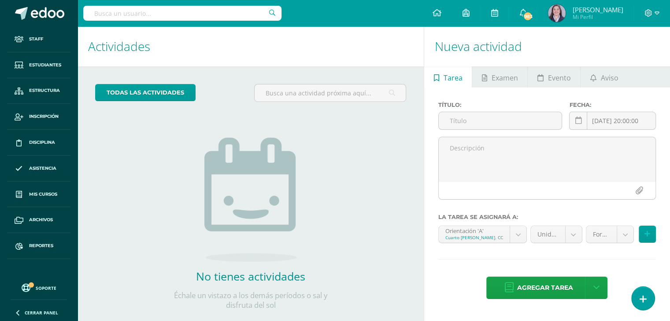
click at [162, 13] on input "text" at bounding box center [182, 13] width 198 height 15
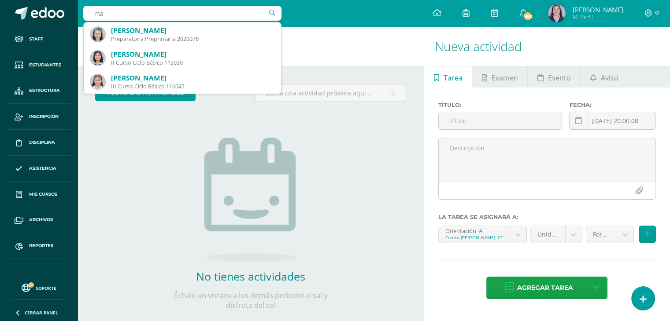
type input "m"
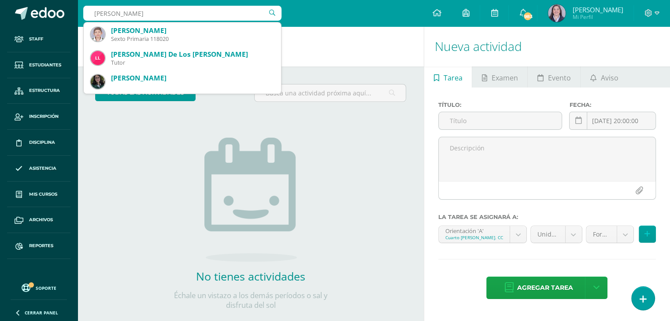
type input "ana gabriela cifuentes"
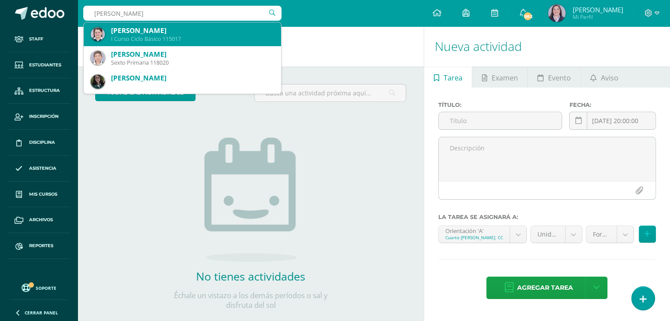
click at [177, 38] on div "I Curso Ciclo Básico 115017" at bounding box center [192, 38] width 163 height 7
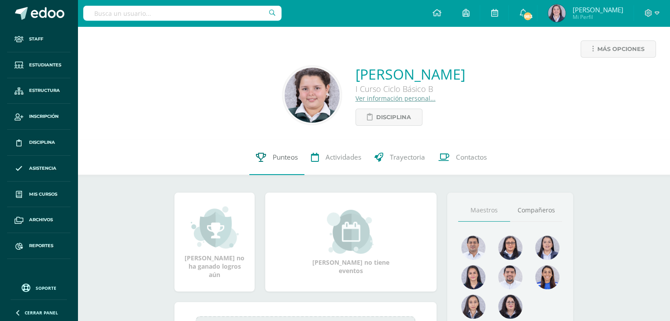
click at [276, 164] on link "Punteos" at bounding box center [276, 157] width 55 height 35
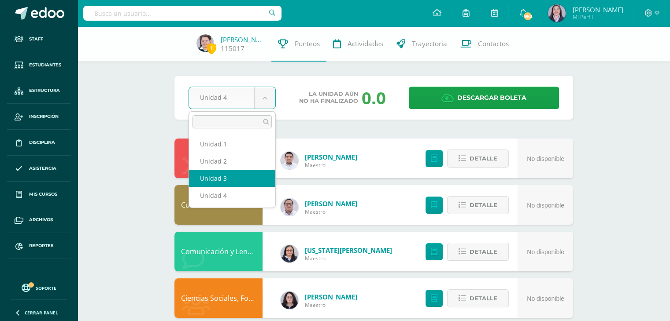
select select "Unidad 3"
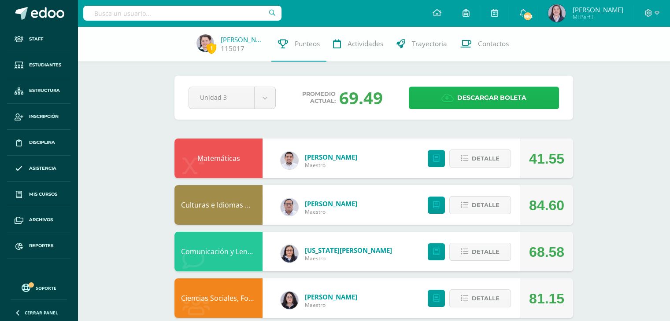
click at [481, 96] on span "Descargar boleta" at bounding box center [491, 98] width 69 height 22
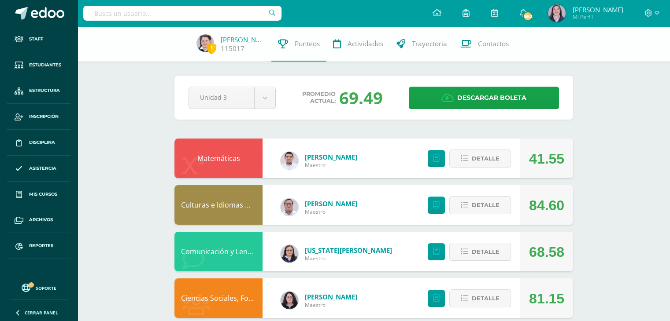
click at [217, 154] on link "Matemáticas" at bounding box center [218, 159] width 43 height 10
click at [483, 158] on span "Detalle" at bounding box center [486, 159] width 28 height 16
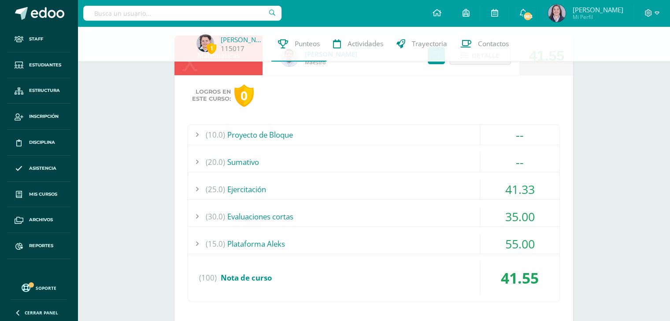
scroll to position [111, 0]
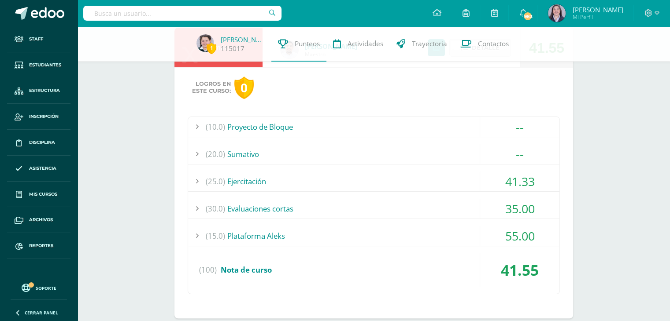
click at [195, 125] on div at bounding box center [197, 127] width 18 height 20
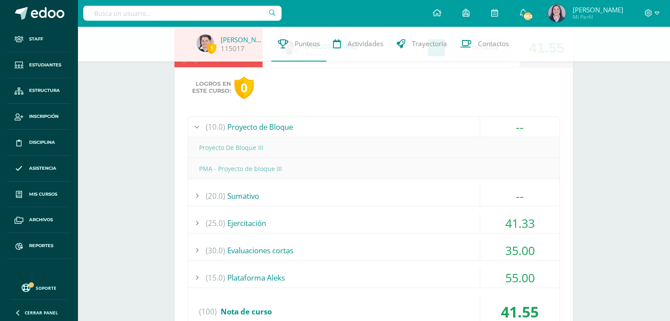
click at [194, 196] on div at bounding box center [197, 196] width 18 height 20
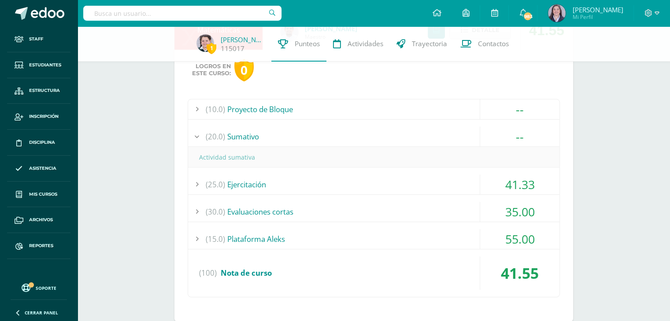
scroll to position [132, 0]
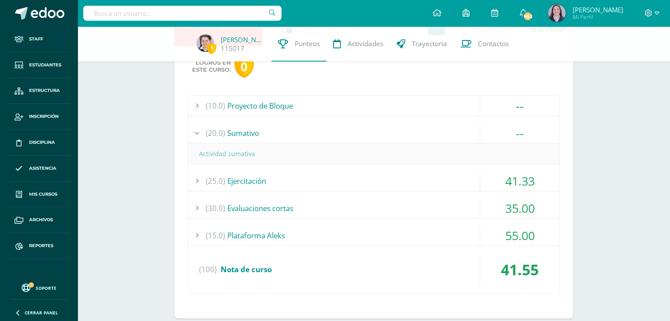
click at [196, 180] on div at bounding box center [197, 181] width 18 height 20
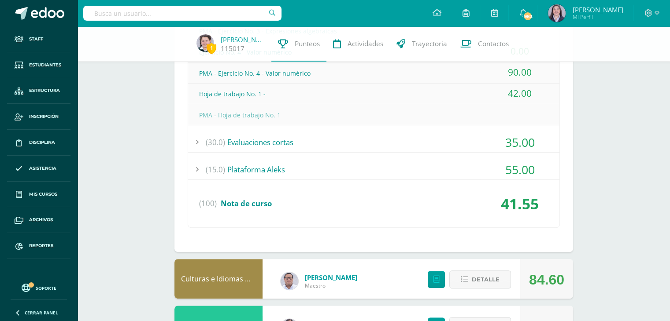
scroll to position [403, 0]
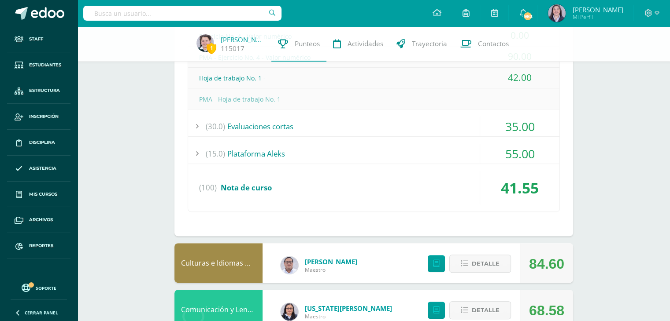
click at [195, 124] on div at bounding box center [197, 127] width 18 height 20
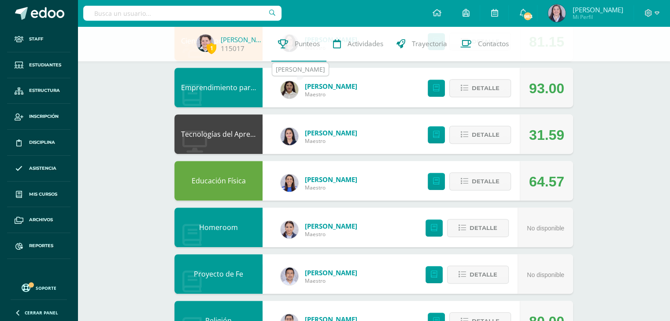
scroll to position [573, 0]
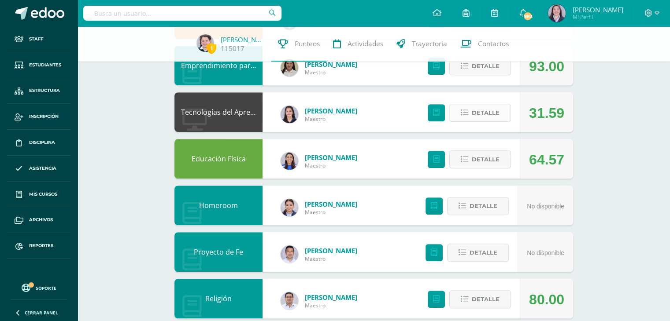
click at [491, 111] on span "Detalle" at bounding box center [486, 113] width 28 height 16
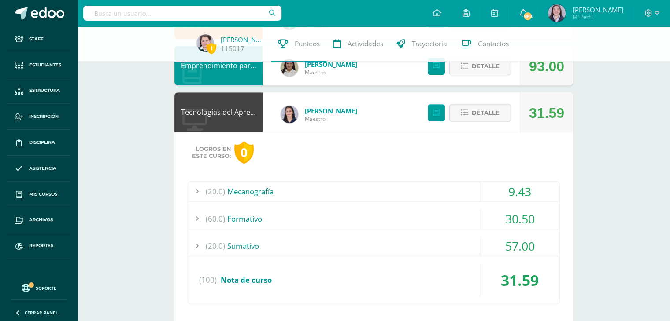
click at [197, 189] on div at bounding box center [197, 192] width 18 height 20
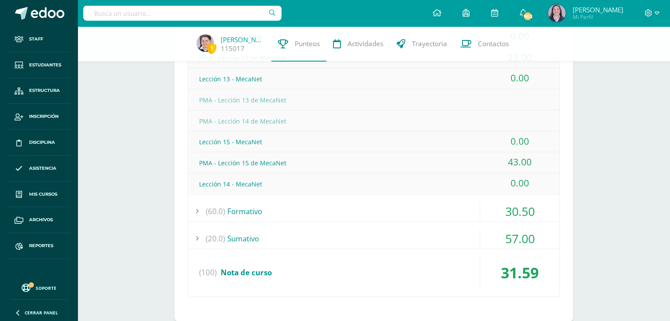
scroll to position [753, 0]
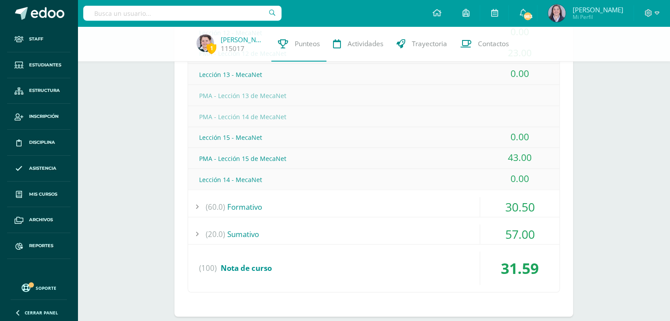
click at [196, 203] on div at bounding box center [197, 207] width 18 height 20
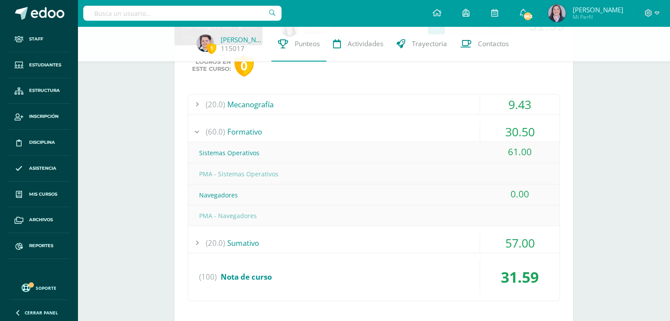
scroll to position [616, 0]
click at [196, 240] on div at bounding box center [197, 245] width 18 height 20
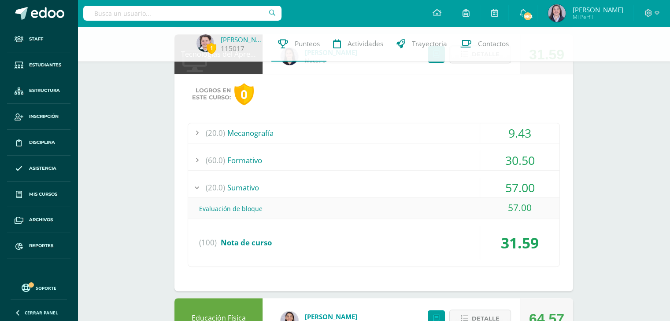
scroll to position [590, 0]
click at [199, 129] on div at bounding box center [197, 133] width 18 height 20
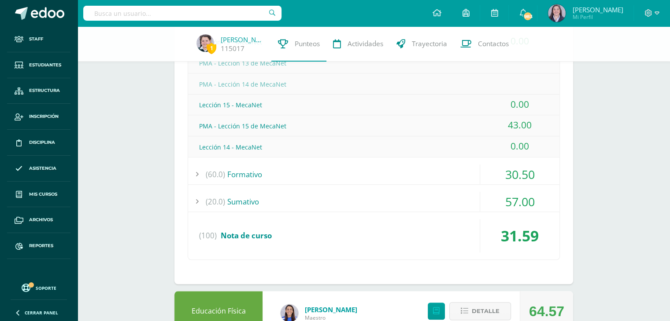
scroll to position [787, 0]
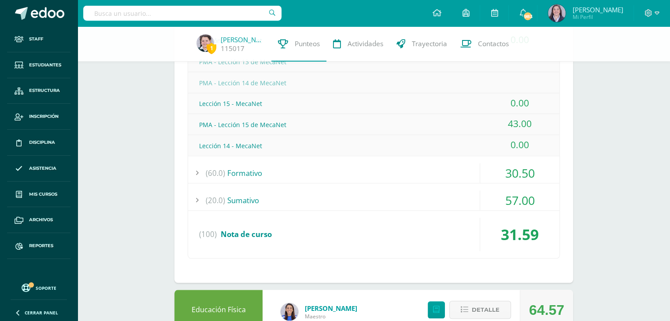
click at [198, 172] on div at bounding box center [197, 173] width 18 height 20
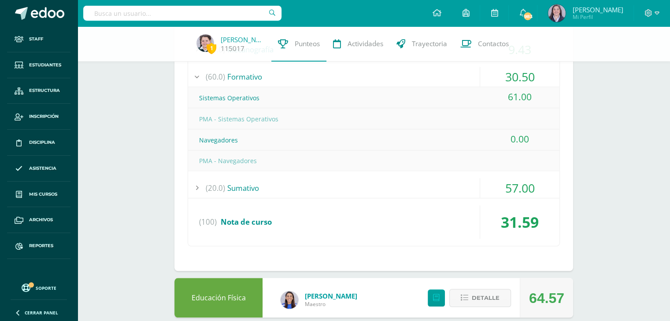
scroll to position [655, 0]
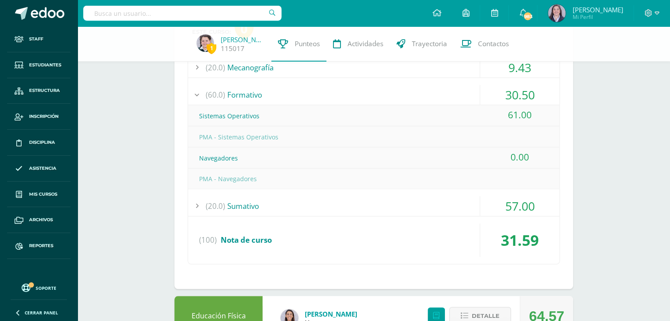
click at [197, 204] on div at bounding box center [197, 206] width 18 height 20
